Goal: Find contact information: Find contact information

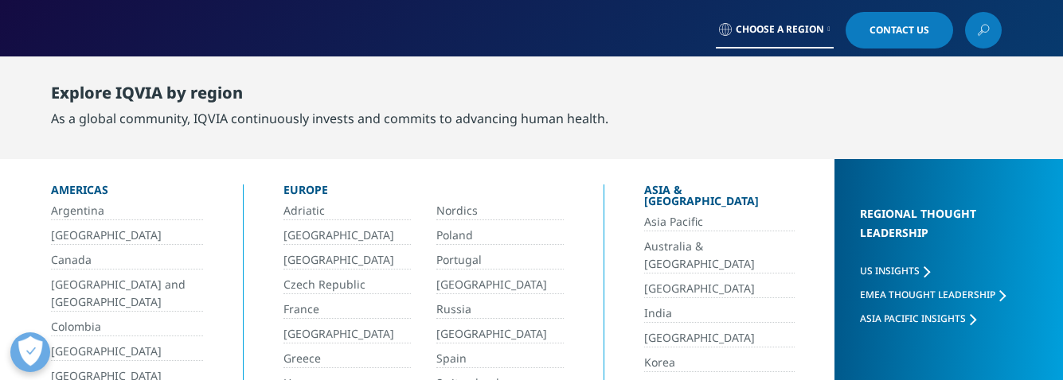
click at [644, 238] on link "Australia & [GEOGRAPHIC_DATA]" at bounding box center [719, 256] width 150 height 36
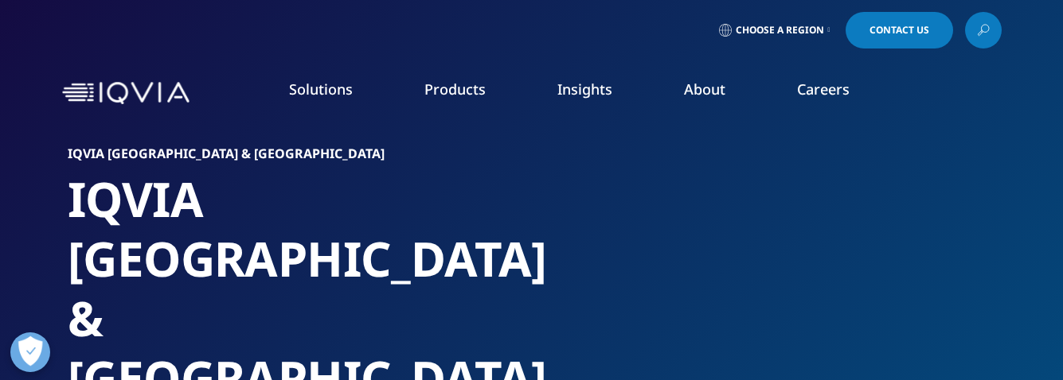
click at [840, 86] on link "Careers" at bounding box center [823, 89] width 53 height 19
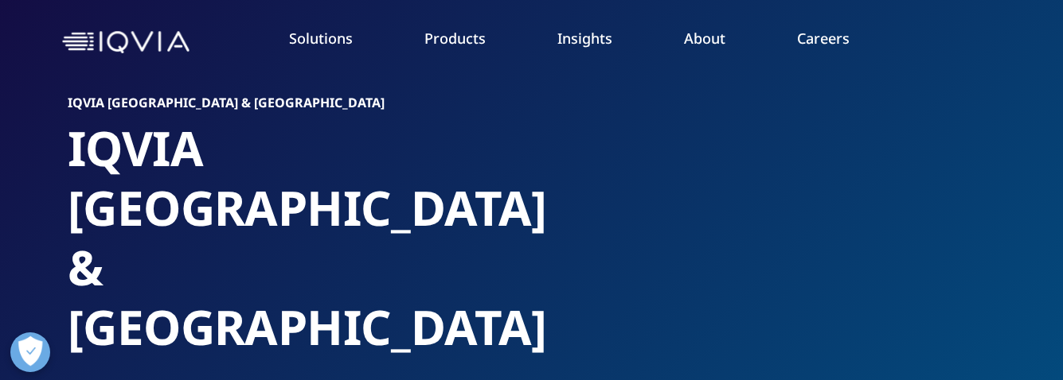
scroll to position [60, 0]
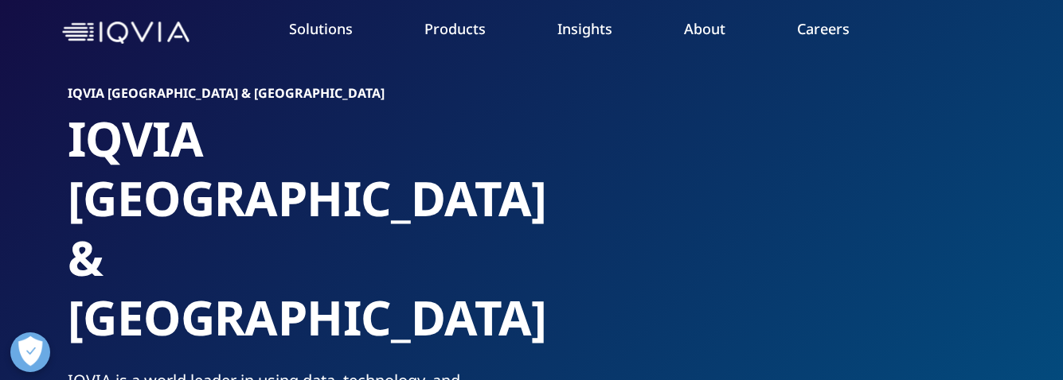
click at [806, 26] on link "Careers" at bounding box center [823, 28] width 53 height 19
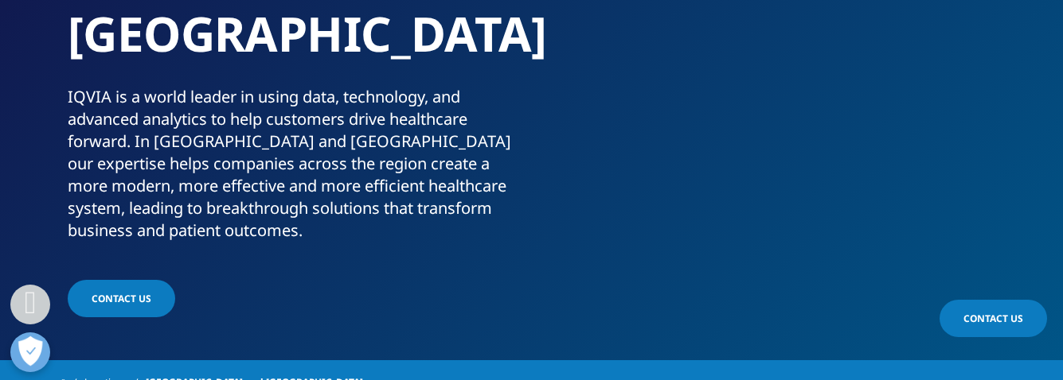
scroll to position [360, 0]
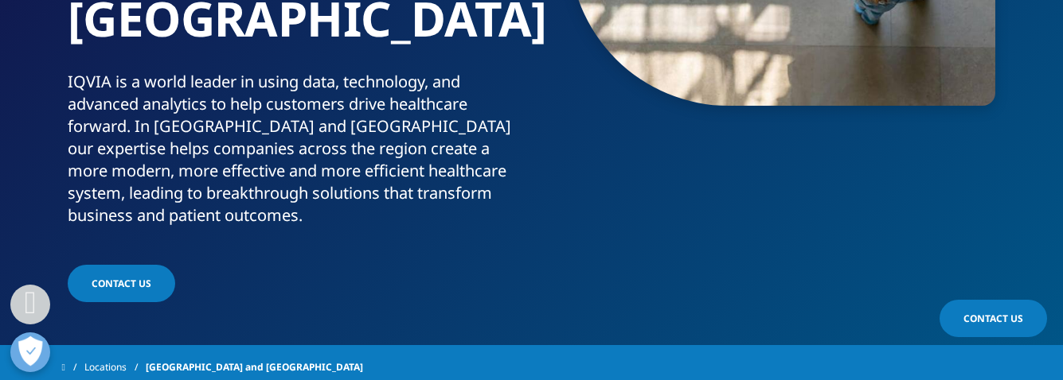
click at [95, 277] on span "Contact Us" at bounding box center [122, 284] width 60 height 14
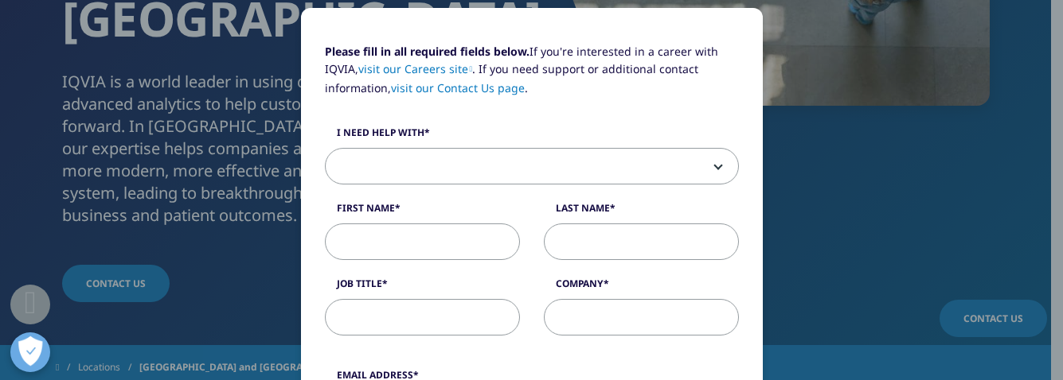
scroll to position [141, 0]
click at [715, 166] on b at bounding box center [715, 166] width 0 height 0
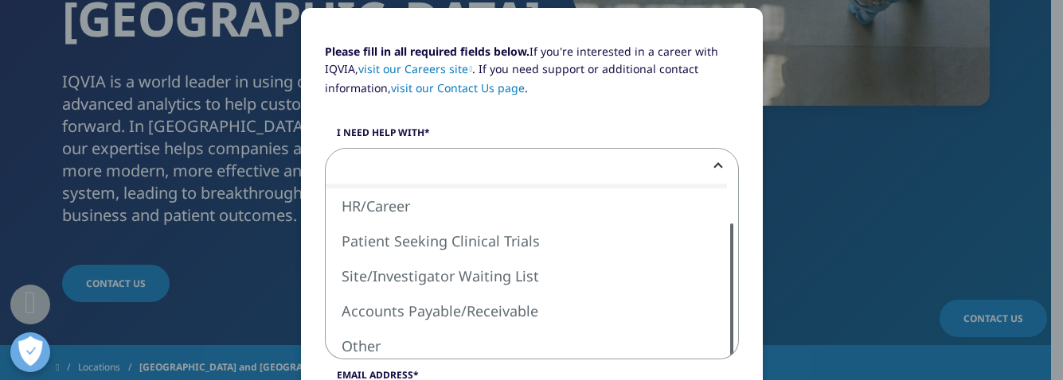
click at [727, 301] on div at bounding box center [731, 291] width 13 height 135
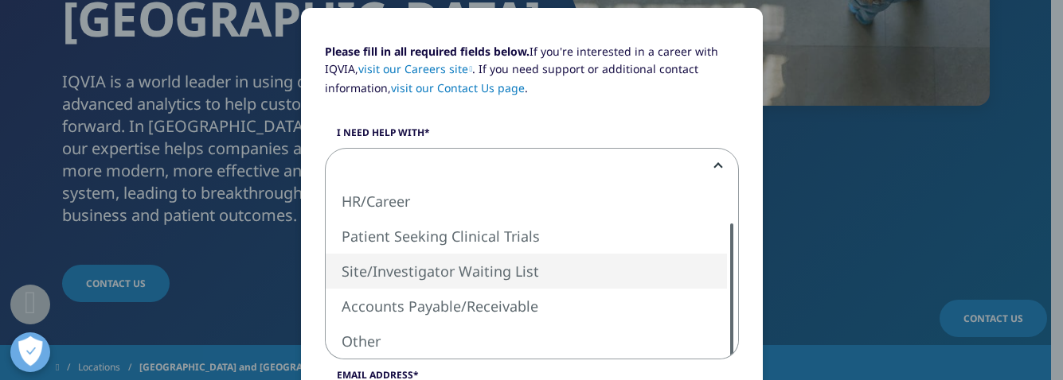
click at [725, 289] on div at bounding box center [731, 291] width 13 height 135
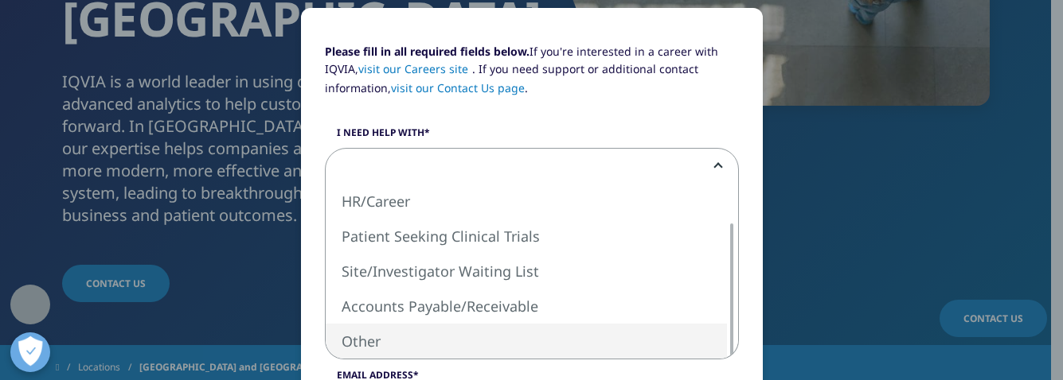
select select "Other"
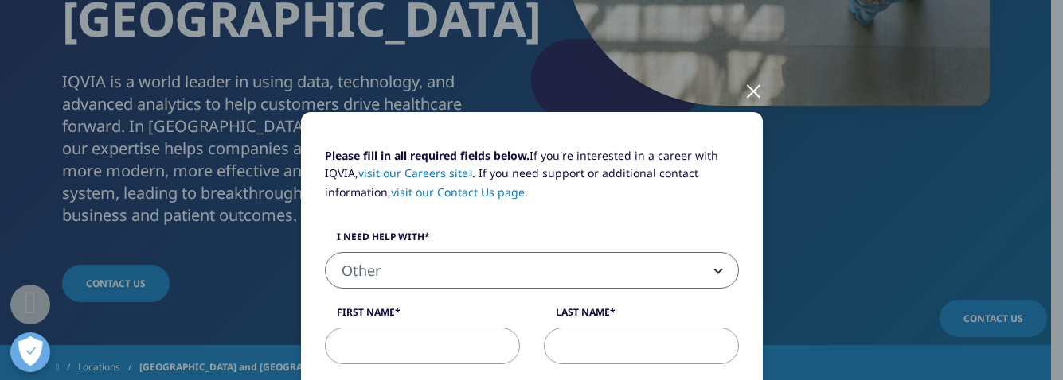
scroll to position [0, 0]
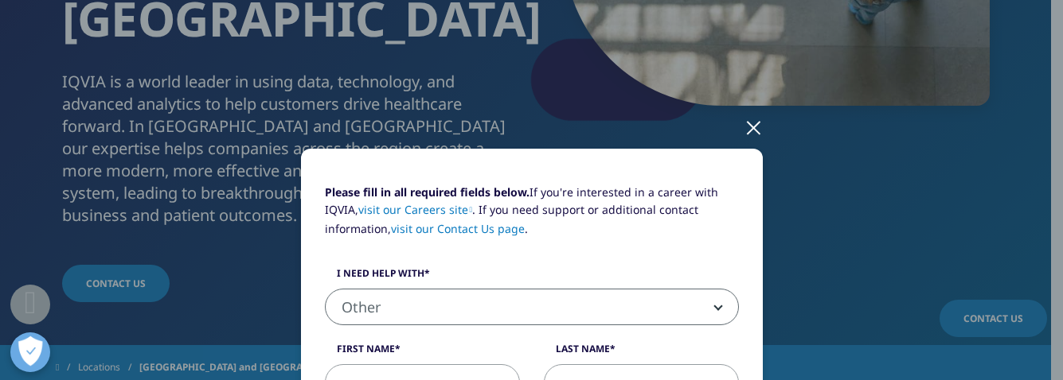
click at [751, 131] on div at bounding box center [753, 127] width 18 height 44
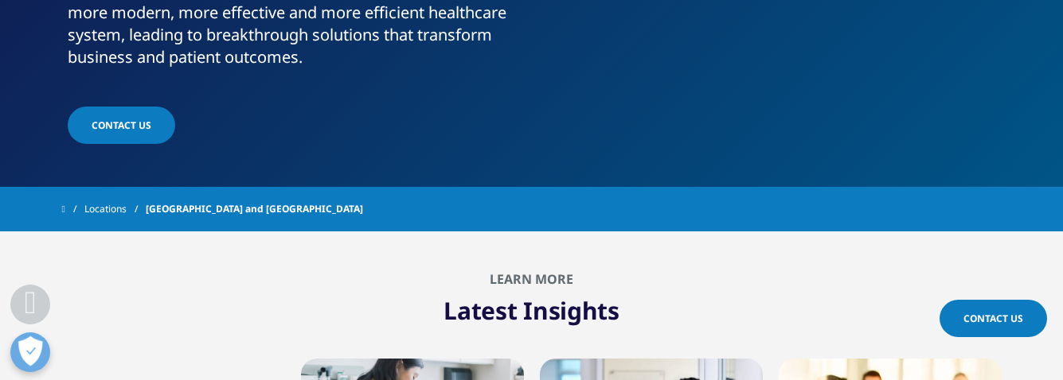
scroll to position [544, 0]
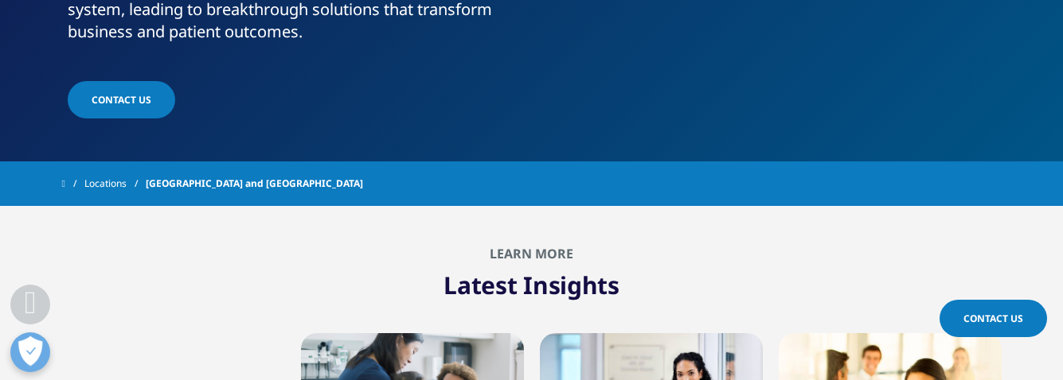
click at [1005, 315] on span "Contact Us" at bounding box center [993, 319] width 60 height 14
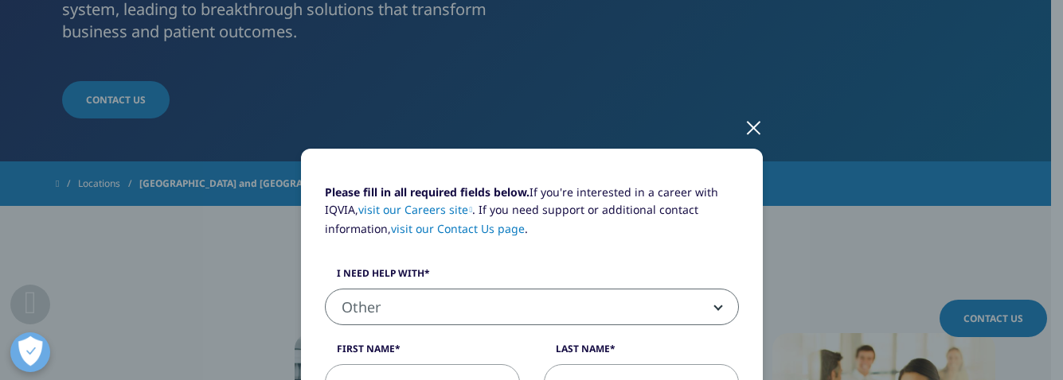
click at [755, 135] on div at bounding box center [753, 127] width 18 height 44
